Goal: Entertainment & Leisure: Consume media (video, audio)

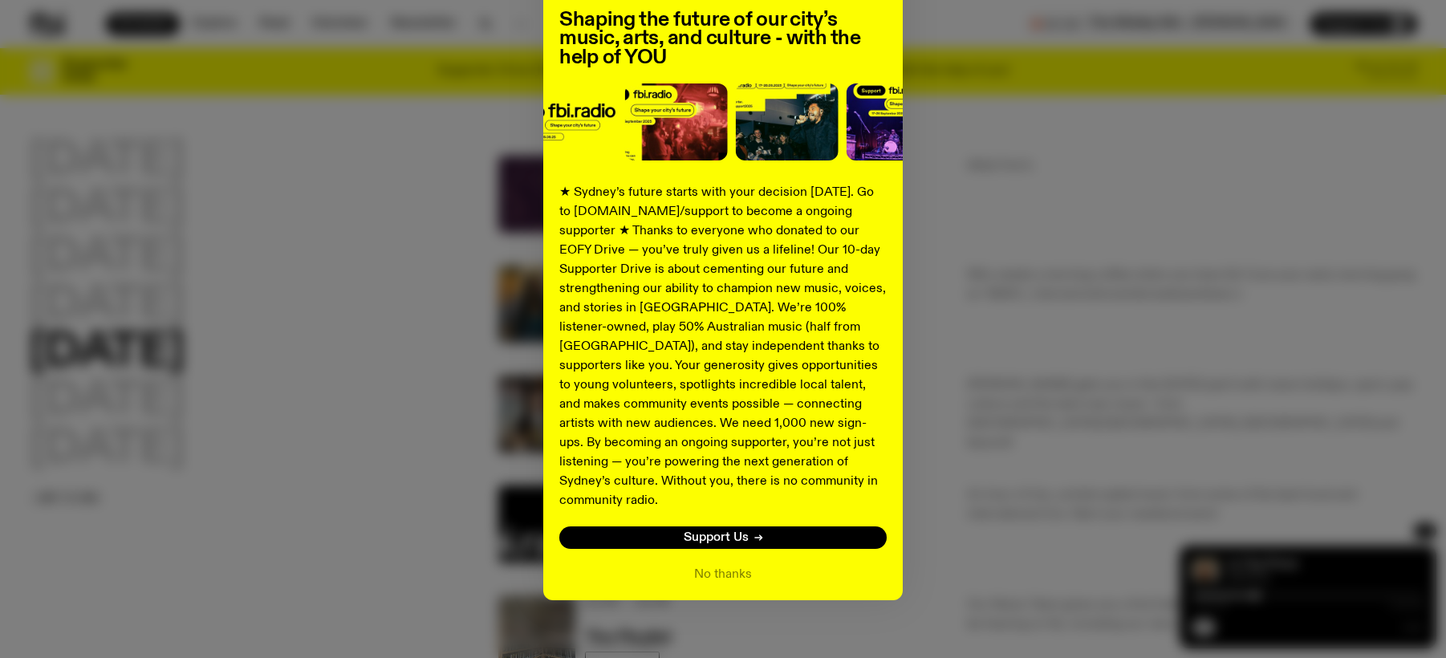
scroll to position [6, 0]
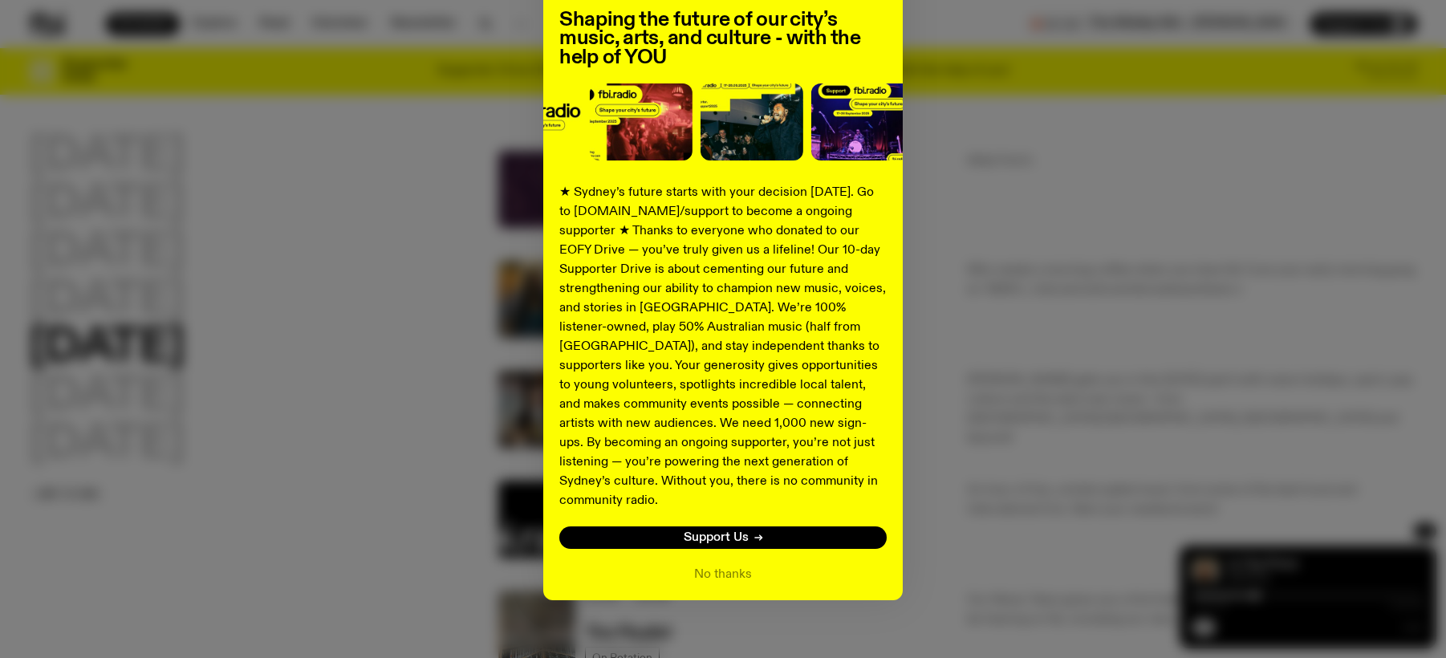
click at [479, 367] on div "Shaping the future of our city’s music, arts, and culture - with the help of YO…" at bounding box center [723, 271] width 1388 height 660
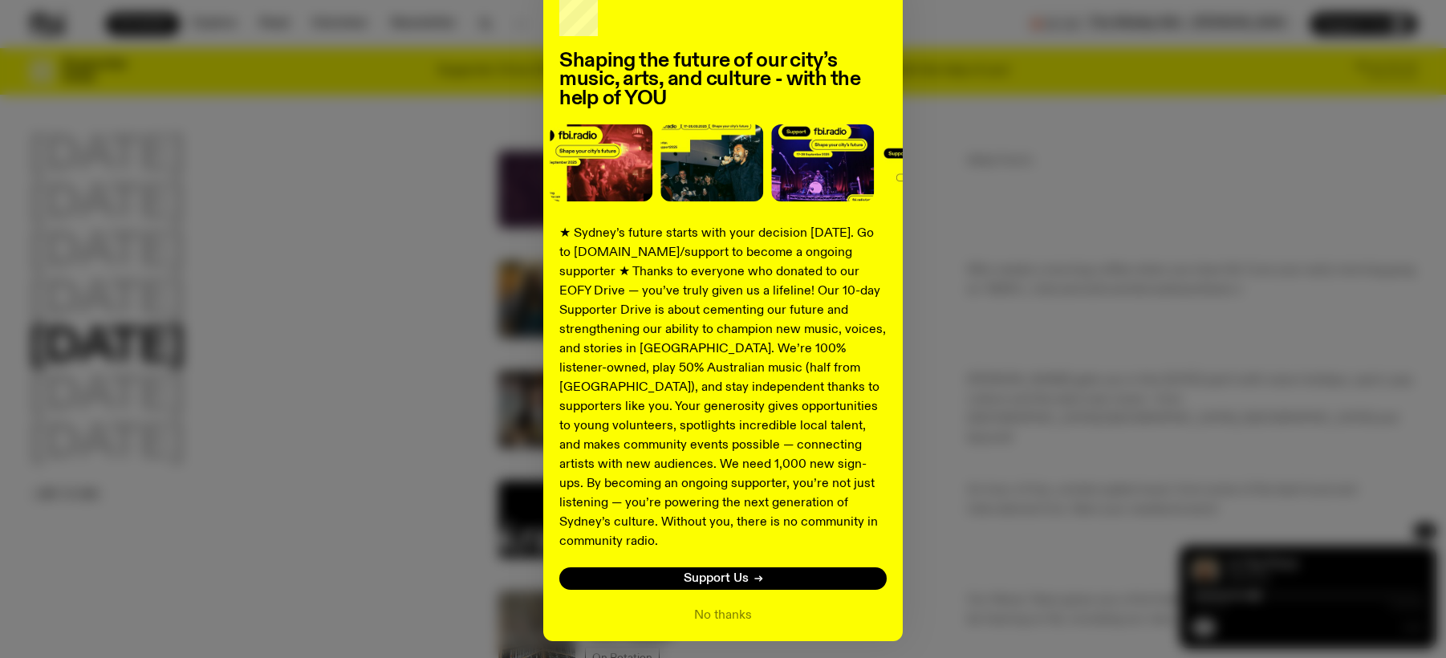
scroll to position [136, 0]
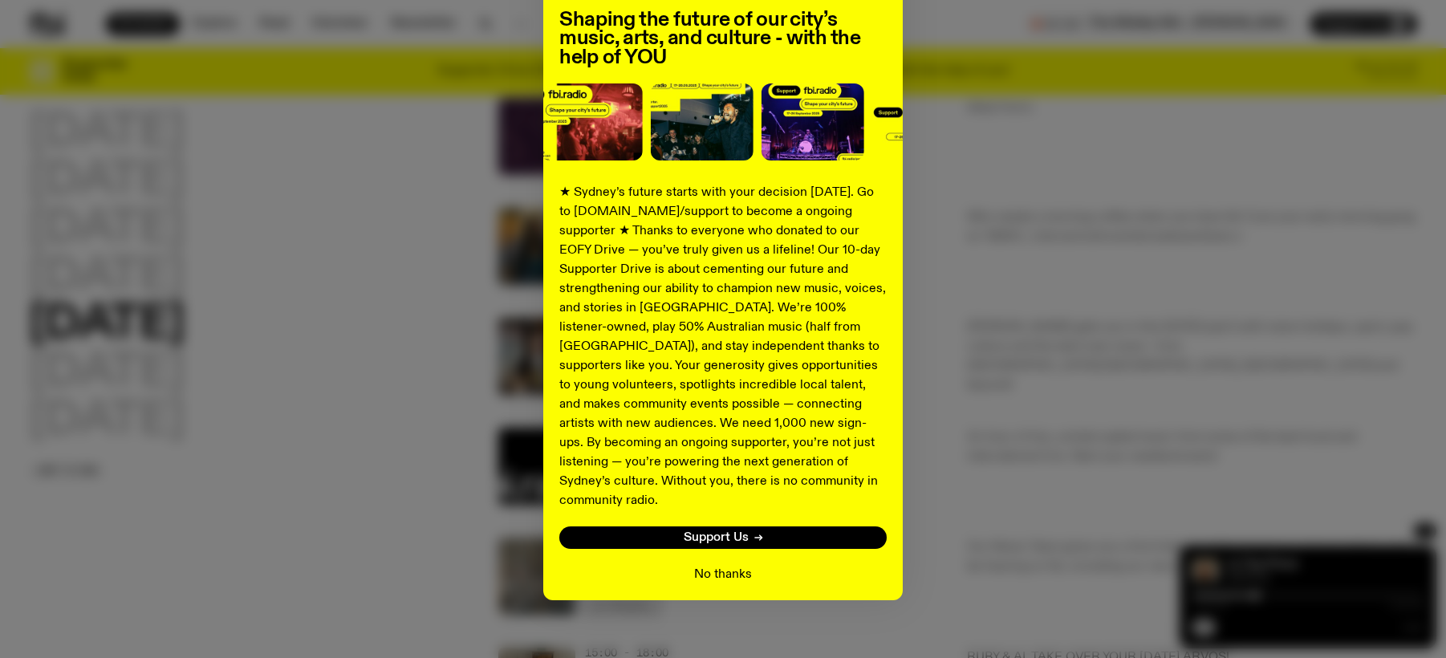
click at [733, 565] on button "No thanks" at bounding box center [723, 574] width 58 height 19
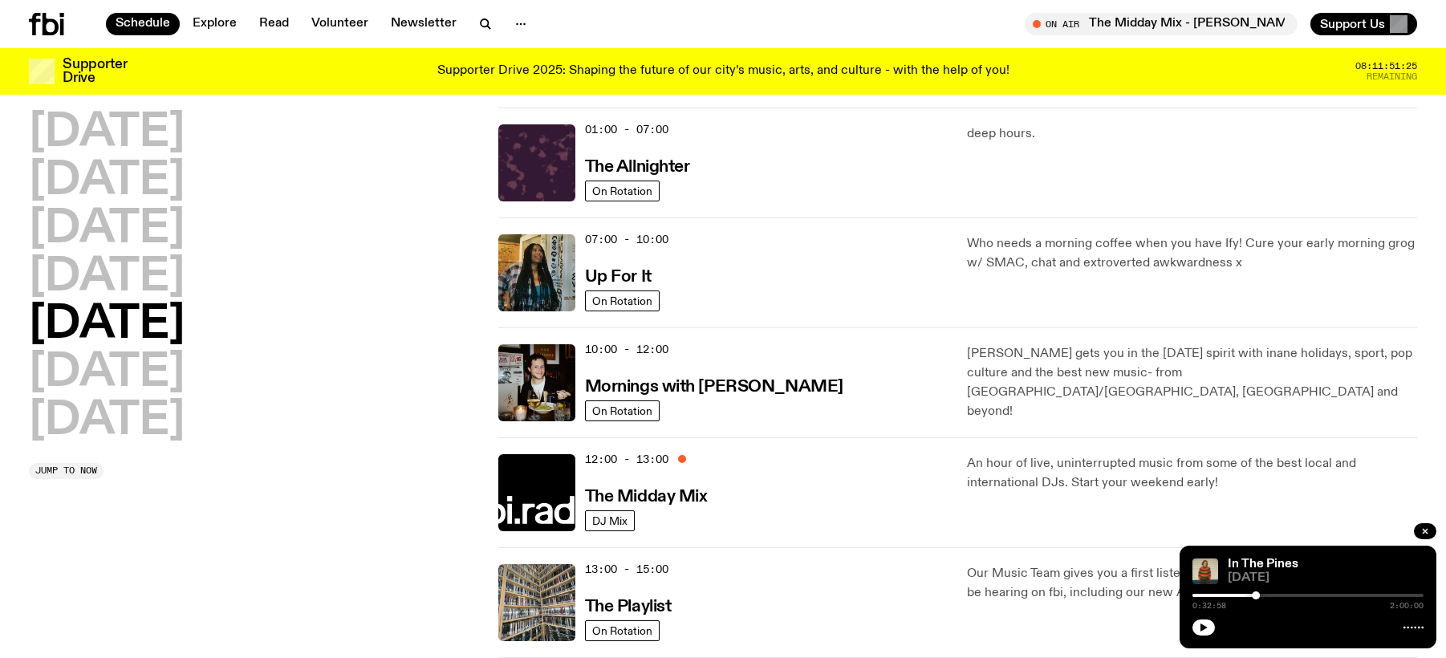
scroll to position [0, 0]
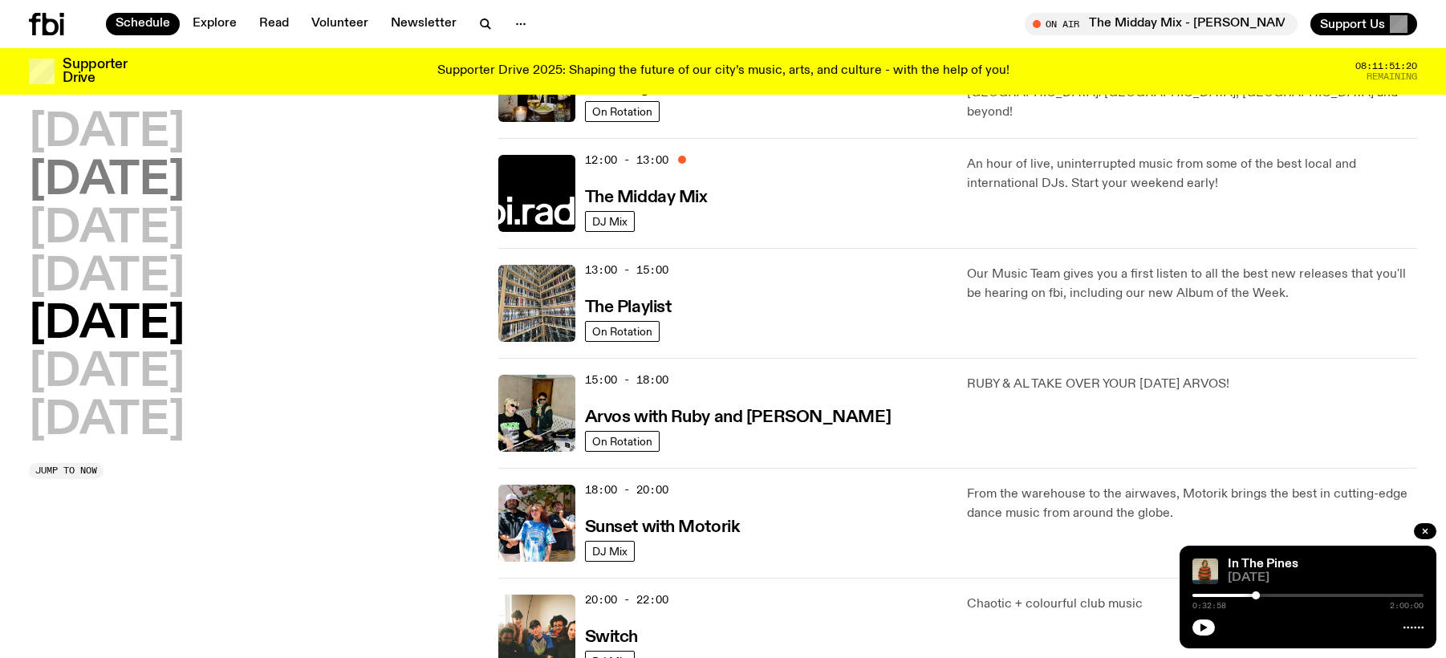
click at [87, 173] on h2 "[DATE]" at bounding box center [107, 181] width 156 height 45
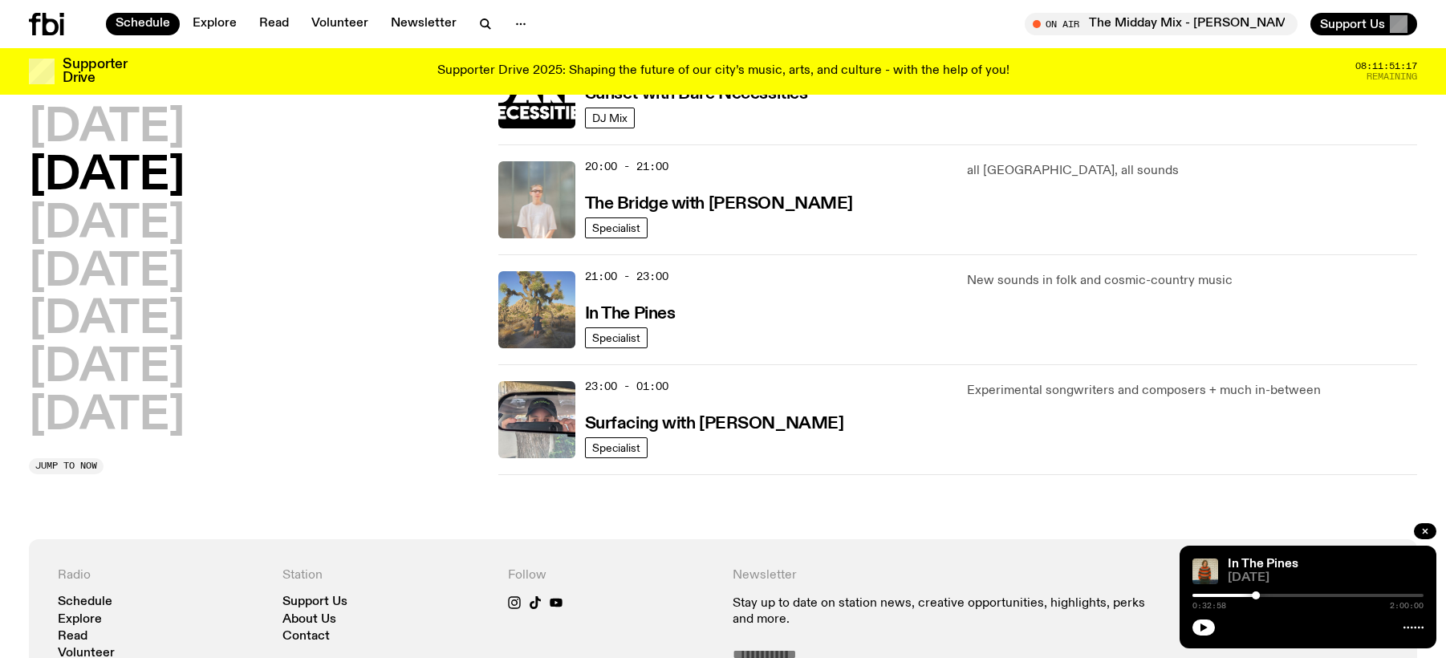
scroll to position [766, 0]
click at [546, 307] on img at bounding box center [536, 308] width 77 height 77
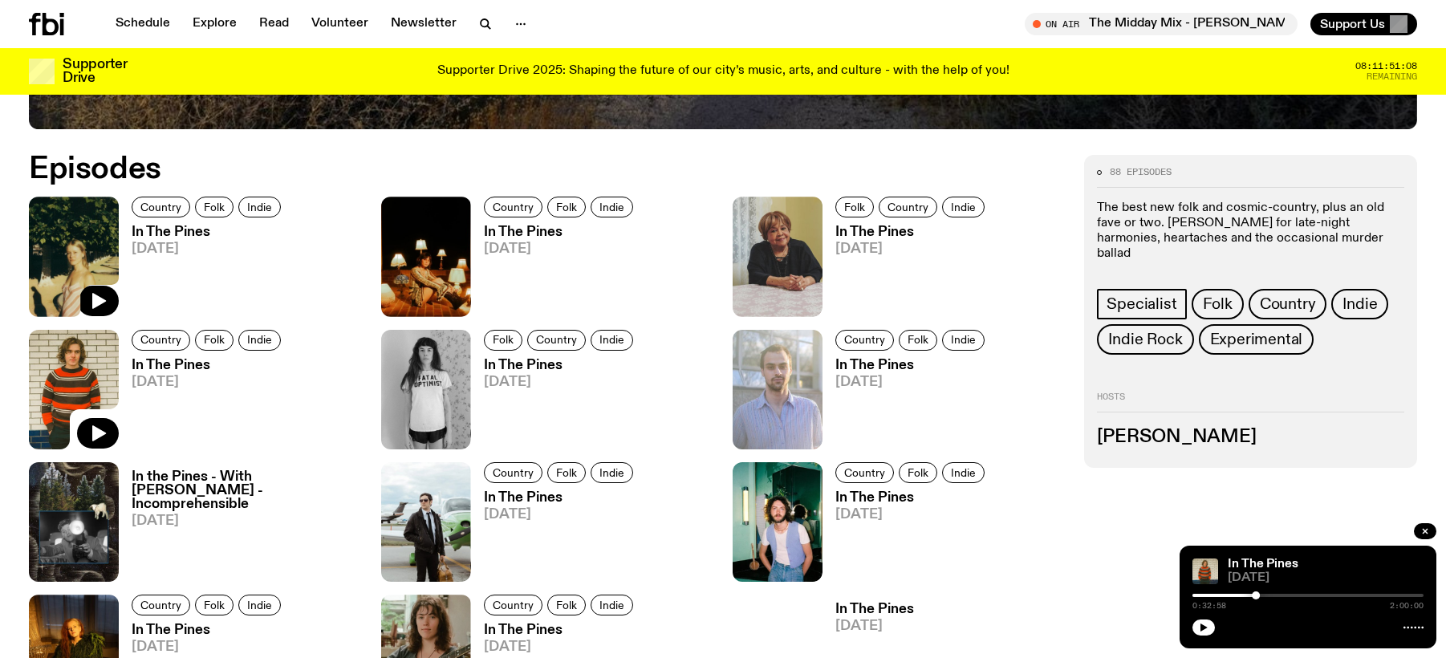
scroll to position [880, 0]
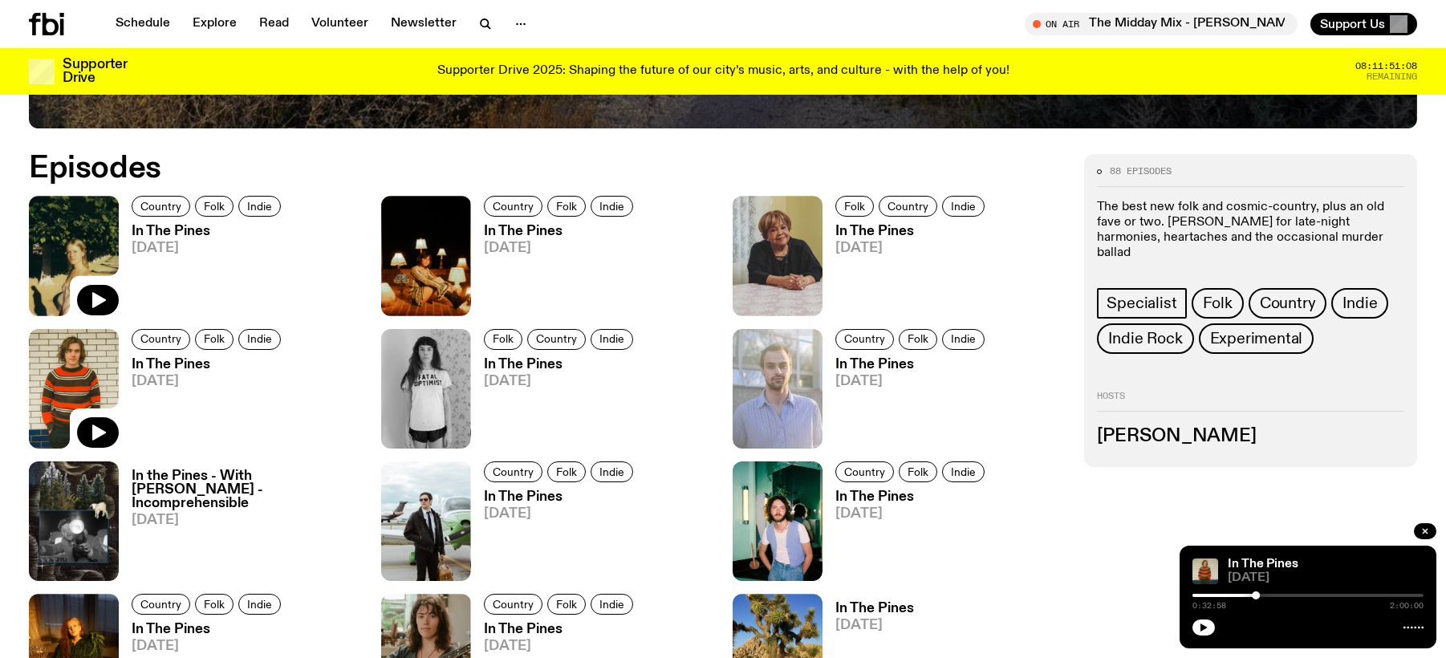
click at [83, 234] on img at bounding box center [74, 256] width 90 height 120
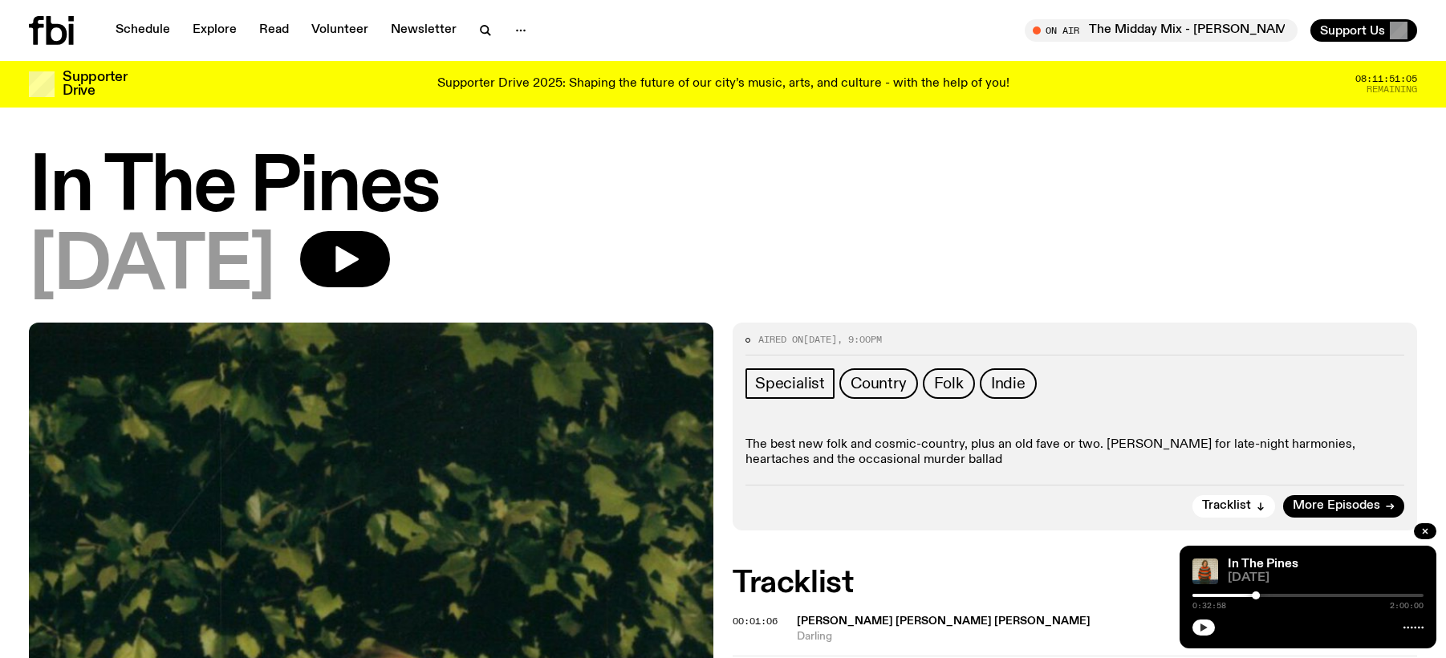
click at [1203, 627] on icon "button" at bounding box center [1203, 627] width 7 height 8
drag, startPoint x: 1256, startPoint y: 592, endPoint x: 1192, endPoint y: 599, distance: 64.5
click at [1192, 599] on div at bounding box center [1192, 595] width 8 height 8
